Goal: Information Seeking & Learning: Check status

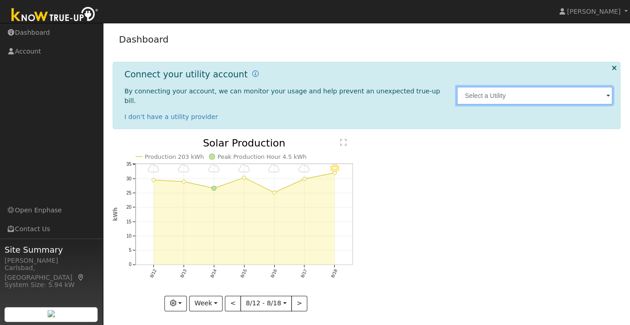
click at [467, 90] on input "text" at bounding box center [535, 96] width 157 height 18
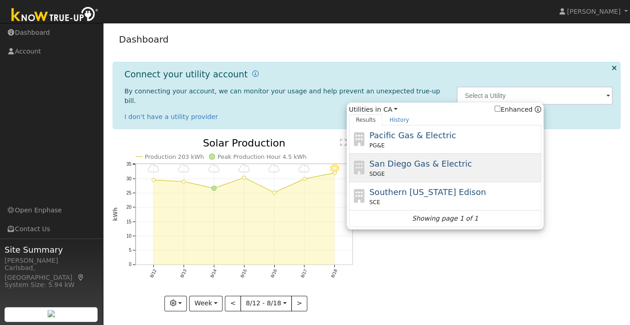
click at [430, 170] on div "SDGE" at bounding box center [454, 174] width 170 height 8
type input "SDGE"
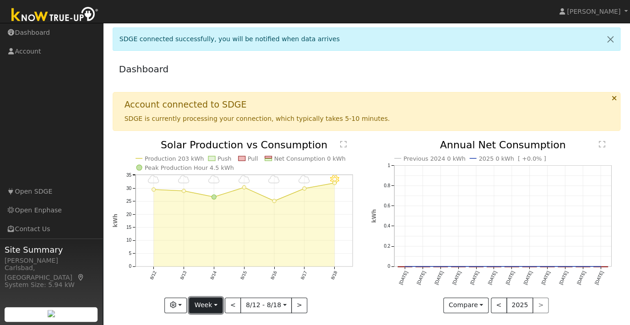
click at [215, 310] on button "Week" at bounding box center [205, 306] width 33 height 16
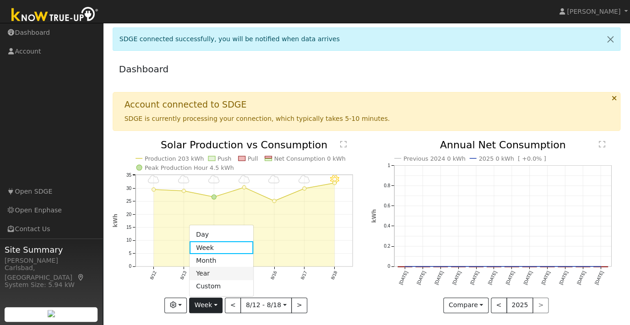
click at [219, 274] on link "Year" at bounding box center [222, 273] width 64 height 13
type input "2024-08-01"
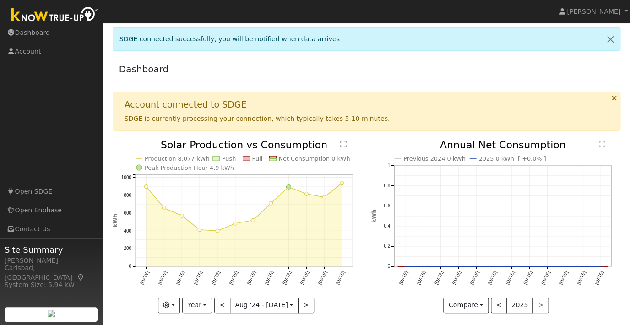
click at [273, 159] on rect at bounding box center [272, 160] width 7 height 2
click at [273, 161] on rect at bounding box center [272, 160] width 7 height 2
click at [472, 305] on button "Compare" at bounding box center [466, 306] width 45 height 16
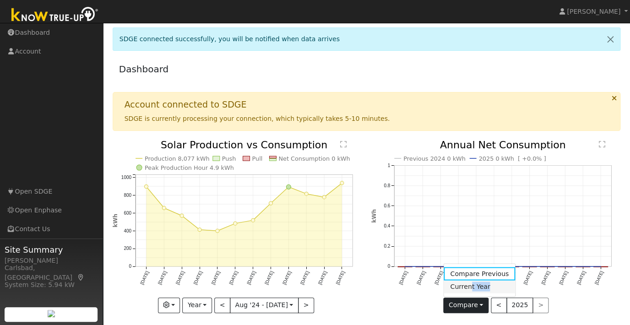
click at [472, 291] on link "Current Year" at bounding box center [479, 286] width 71 height 13
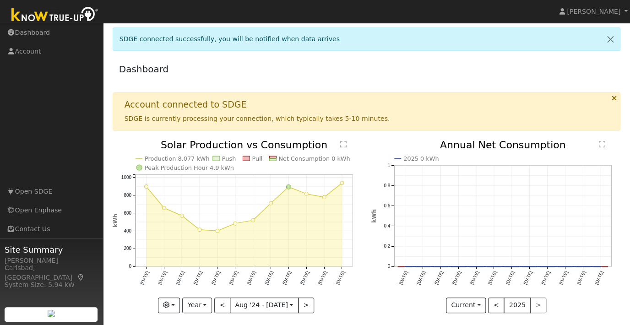
scroll to position [6, 0]
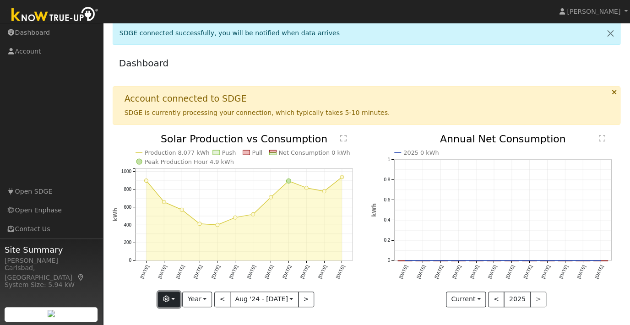
click at [180, 301] on button "button" at bounding box center [169, 300] width 22 height 16
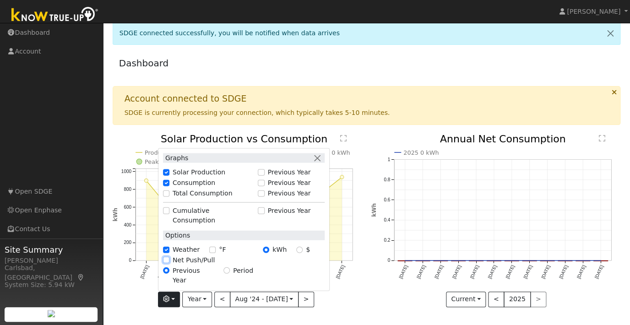
click at [170, 263] on input "Net Push/Pull" at bounding box center [166, 260] width 6 height 6
checkbox input "true"
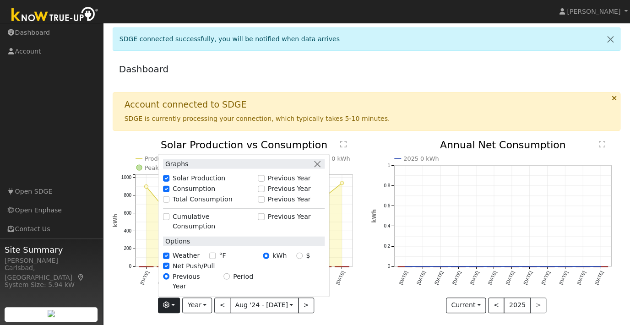
click at [143, 297] on icon "Production 8,077 kWh Push Pull Net Consumption 0 kWh Peak Production Hour 4.9 k…" at bounding box center [237, 225] width 249 height 171
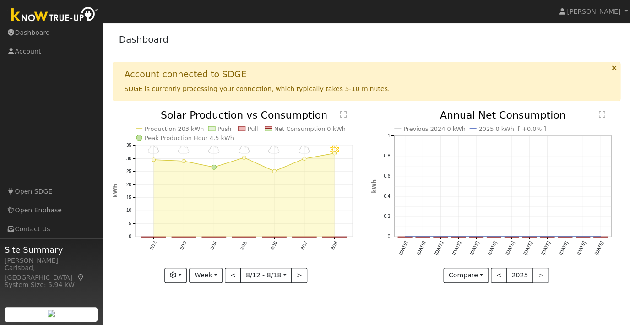
click at [352, 93] on span "SDGE is currently processing your connection, which typically takes 5-10 minute…" at bounding box center [258, 88] width 266 height 7
click at [613, 70] on icon at bounding box center [614, 68] width 5 height 7
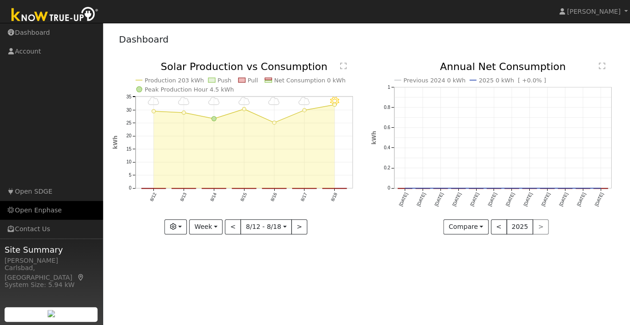
click at [40, 208] on link "Open Enphase" at bounding box center [51, 210] width 103 height 19
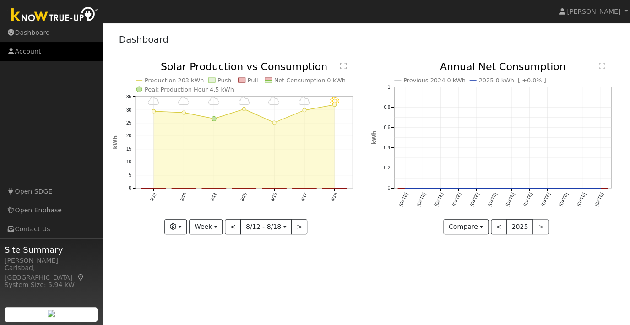
click at [46, 51] on link "Account" at bounding box center [51, 51] width 103 height 19
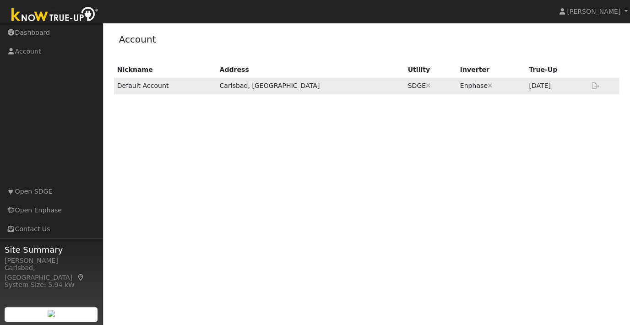
click at [304, 89] on td "Carlsbad, [GEOGRAPHIC_DATA]" at bounding box center [310, 86] width 188 height 16
click at [147, 90] on td "Default Account" at bounding box center [165, 86] width 103 height 16
click at [54, 33] on link "Dashboard" at bounding box center [51, 32] width 103 height 19
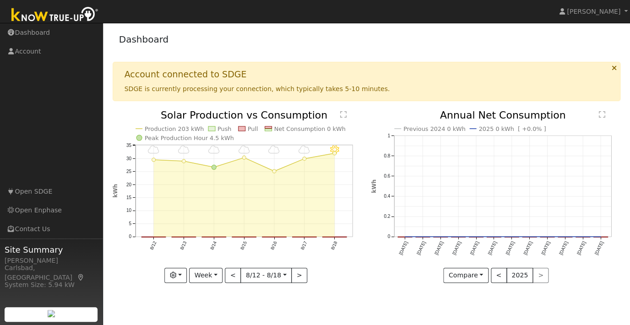
click at [541, 96] on div "Account connected to SDGE SDGE is currently processing your connection, which t…" at bounding box center [367, 81] width 509 height 39
click at [613, 71] on icon at bounding box center [614, 68] width 5 height 7
